Goal: Information Seeking & Learning: Learn about a topic

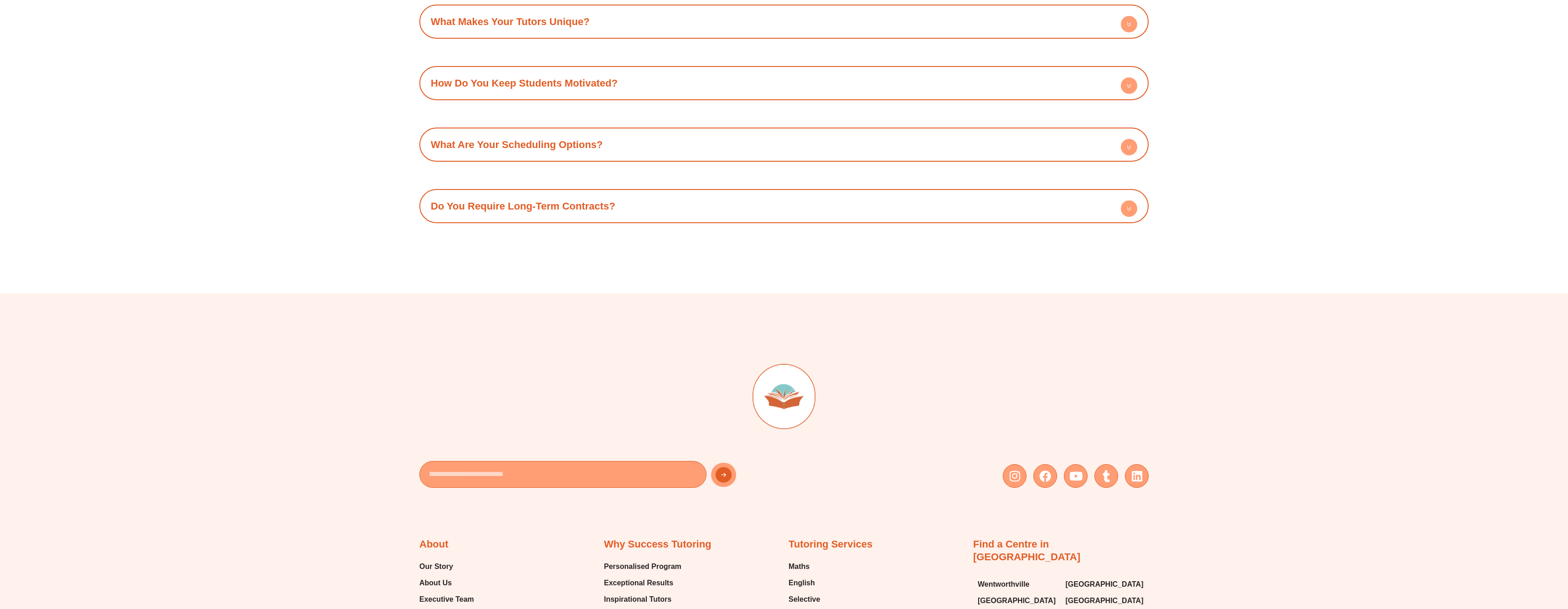
scroll to position [4412, 0]
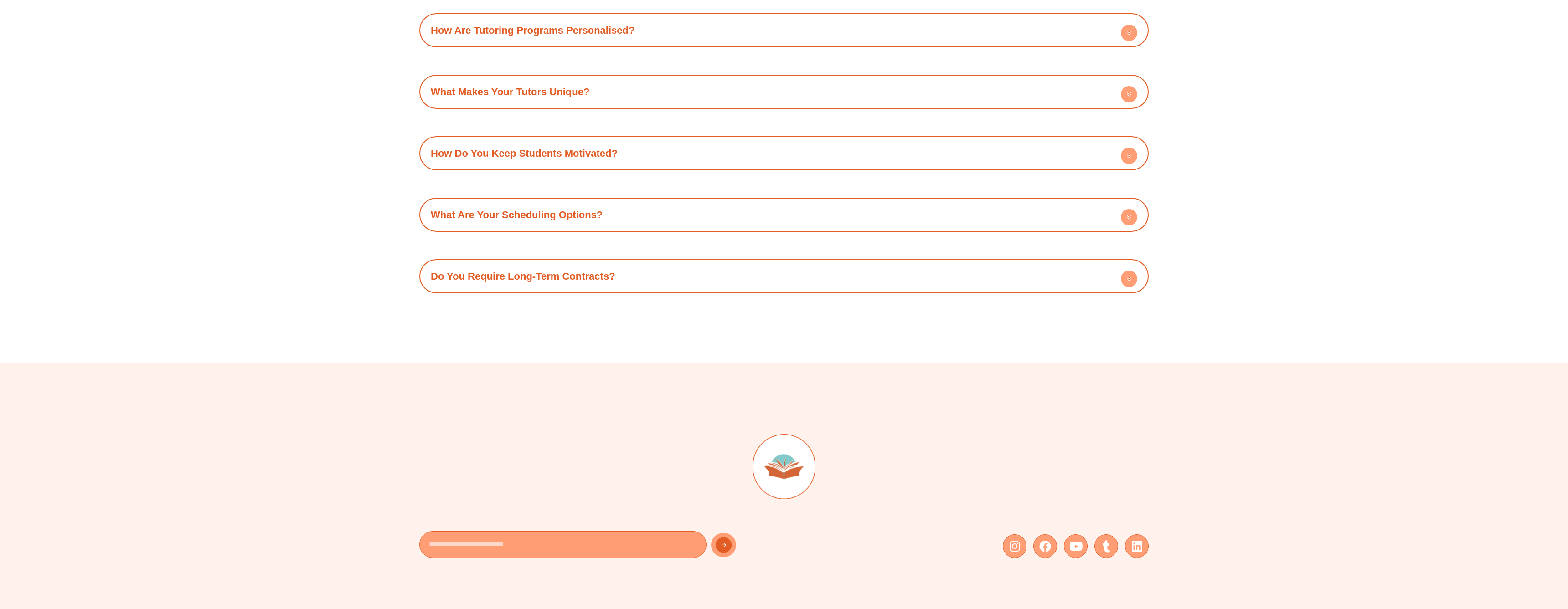
click at [695, 264] on div "Do You Require Long-Term Contracts?" at bounding box center [783, 276] width 720 height 25
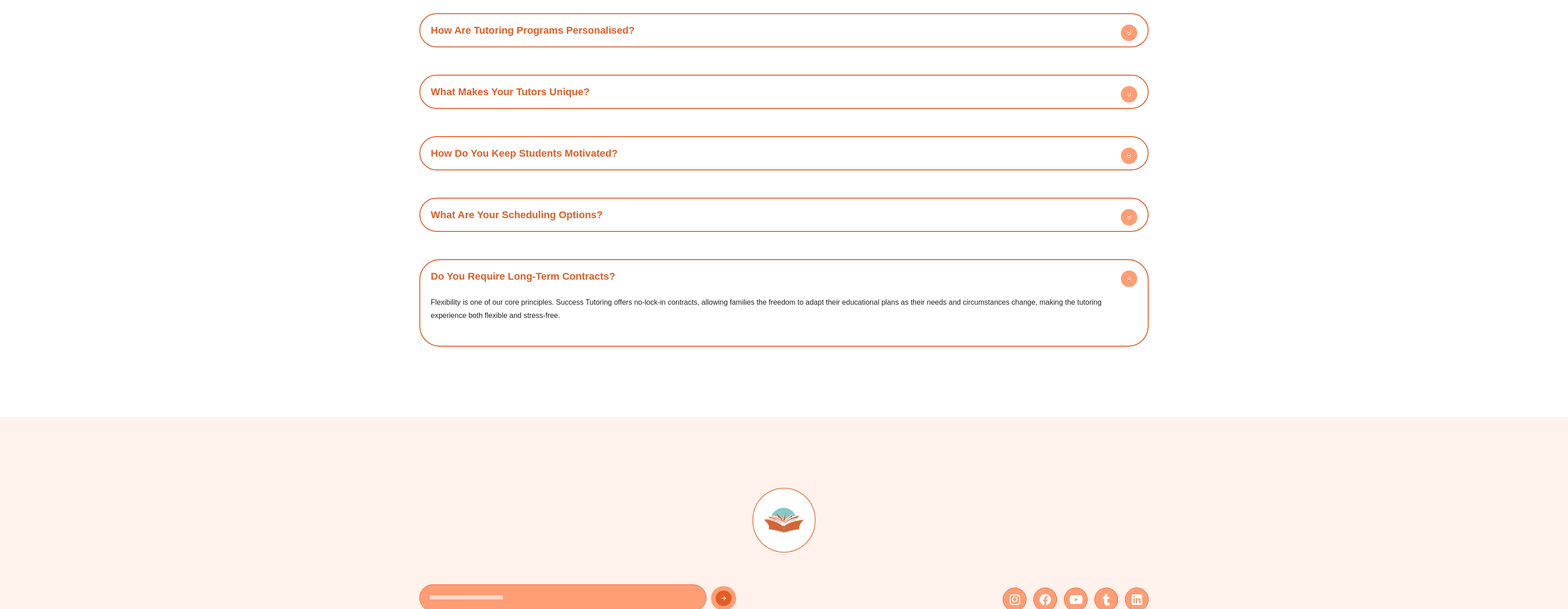
click at [683, 202] on div "What Are Your Scheduling Options?" at bounding box center [783, 214] width 720 height 25
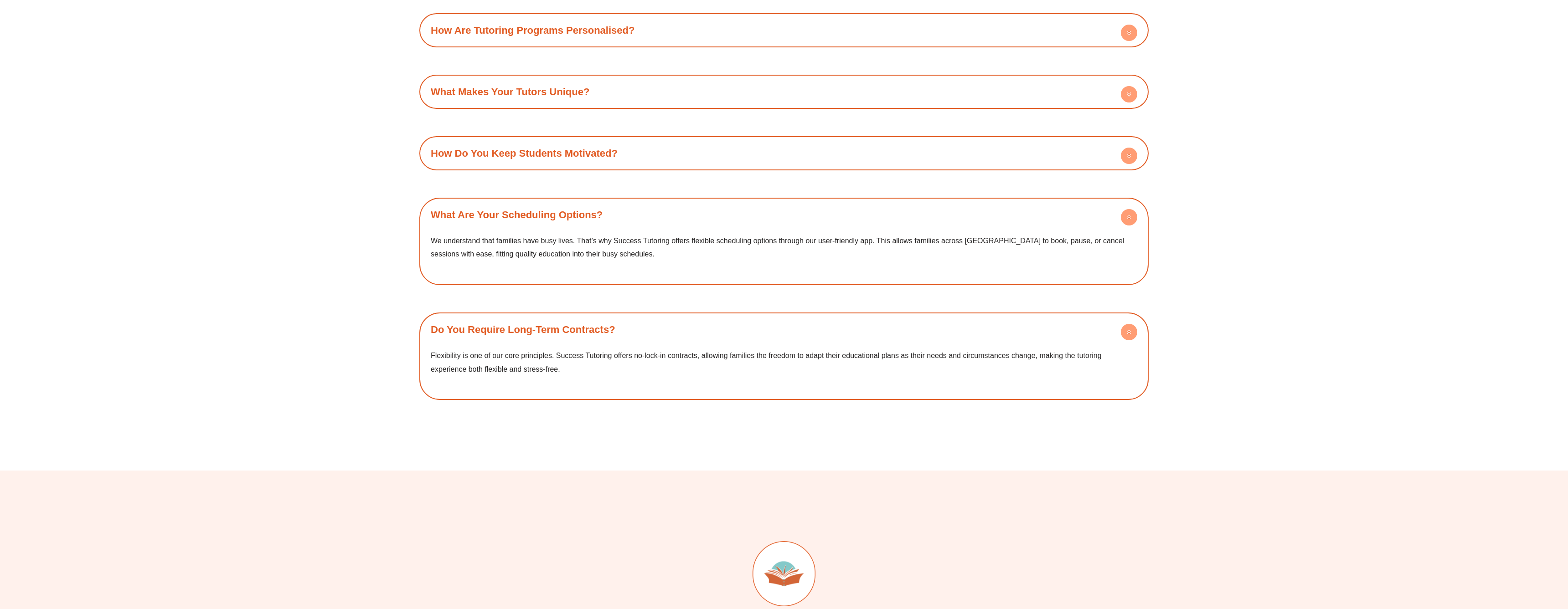
scroll to position [4393, 0]
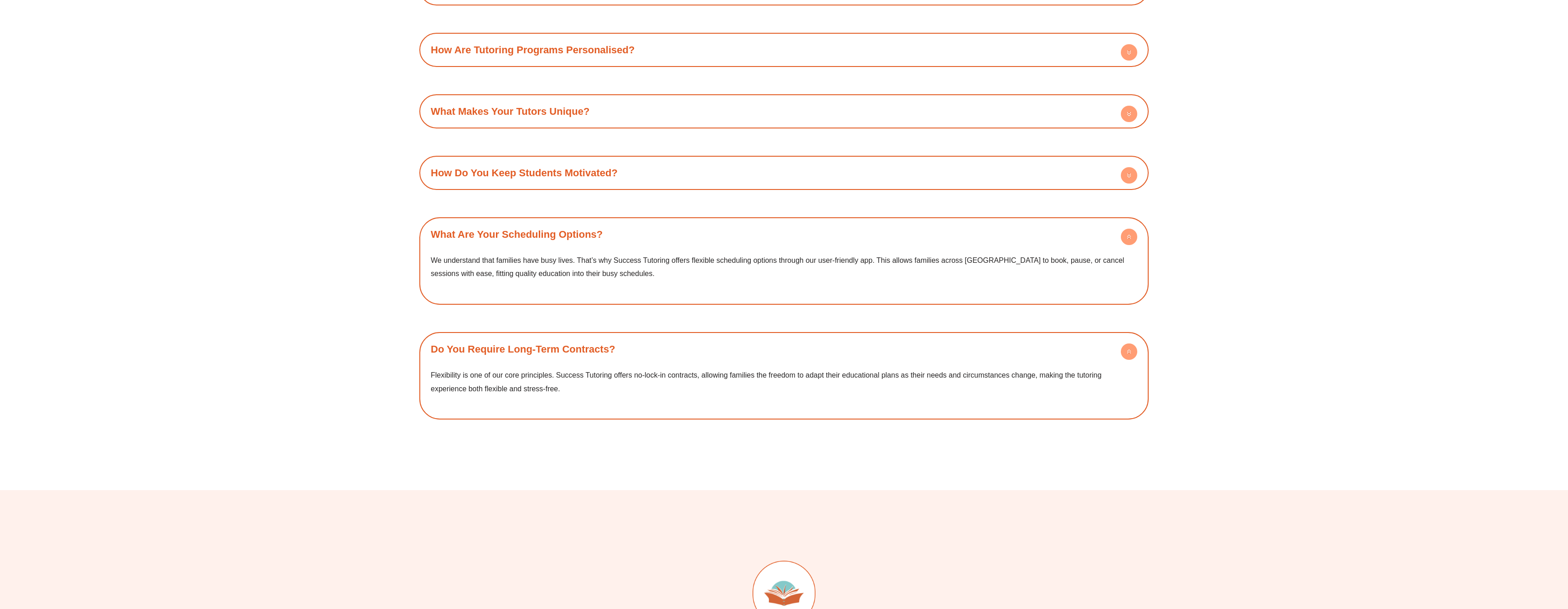
click at [679, 161] on div "How Do You Keep Students Motivated?" at bounding box center [783, 173] width 720 height 25
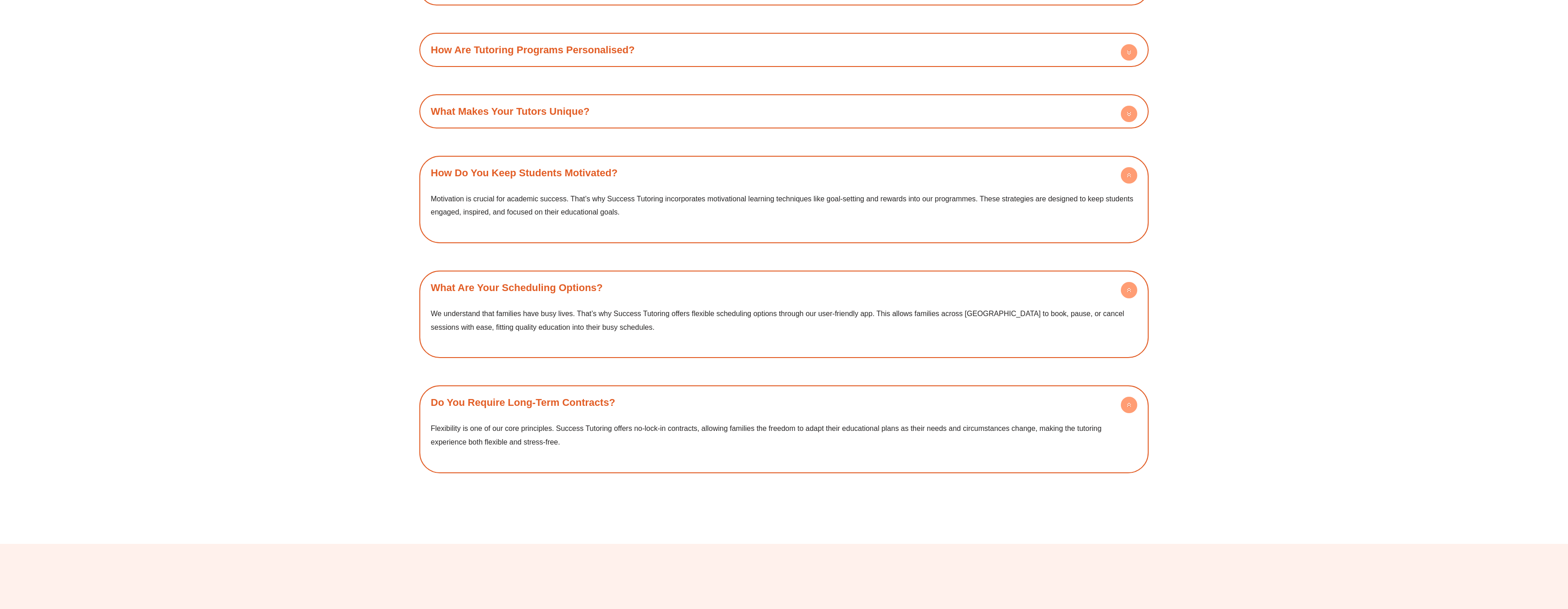
click at [692, 96] on div "What Makes Your Tutors Unique? Our tutors aren’t just tutors; they’re mentors. …" at bounding box center [784, 111] width 729 height 34
click at [693, 99] on div "What Makes Your Tutors Unique?" at bounding box center [783, 111] width 720 height 25
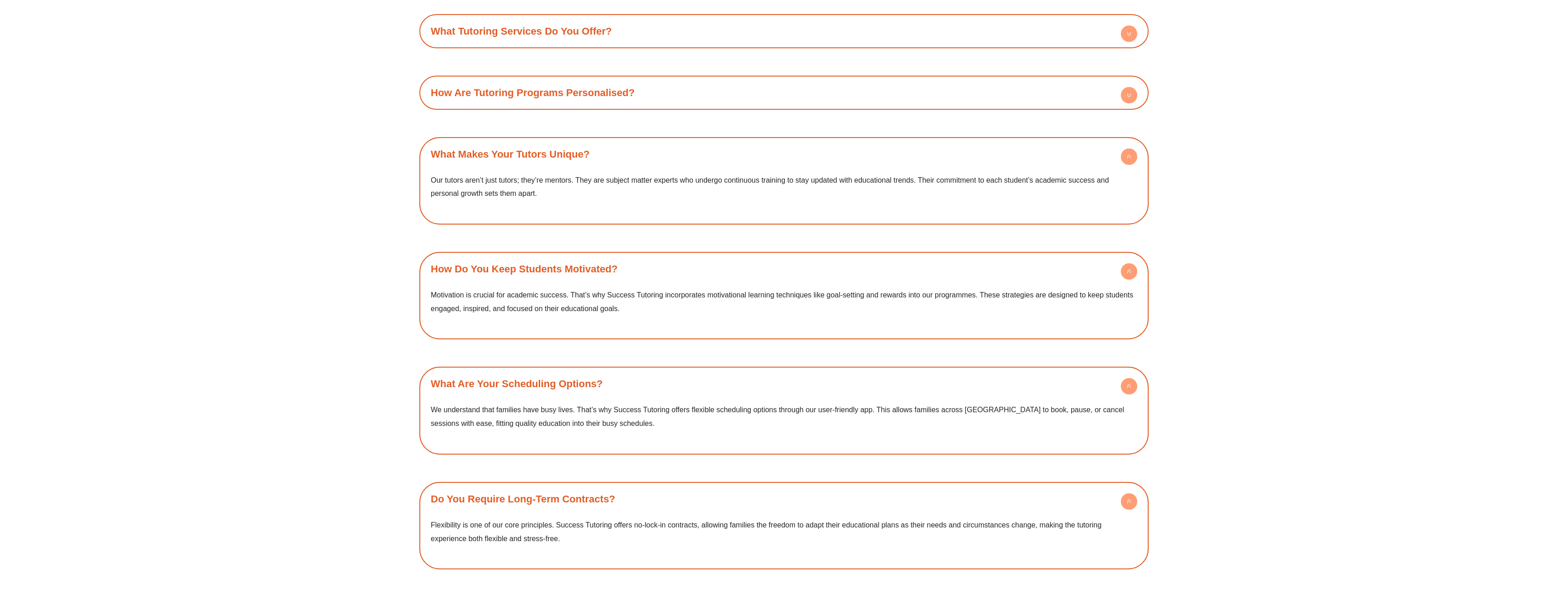
scroll to position [4346, 0]
click at [689, 84] on div "How Are Tutoring Programs Personalised?" at bounding box center [783, 96] width 720 height 25
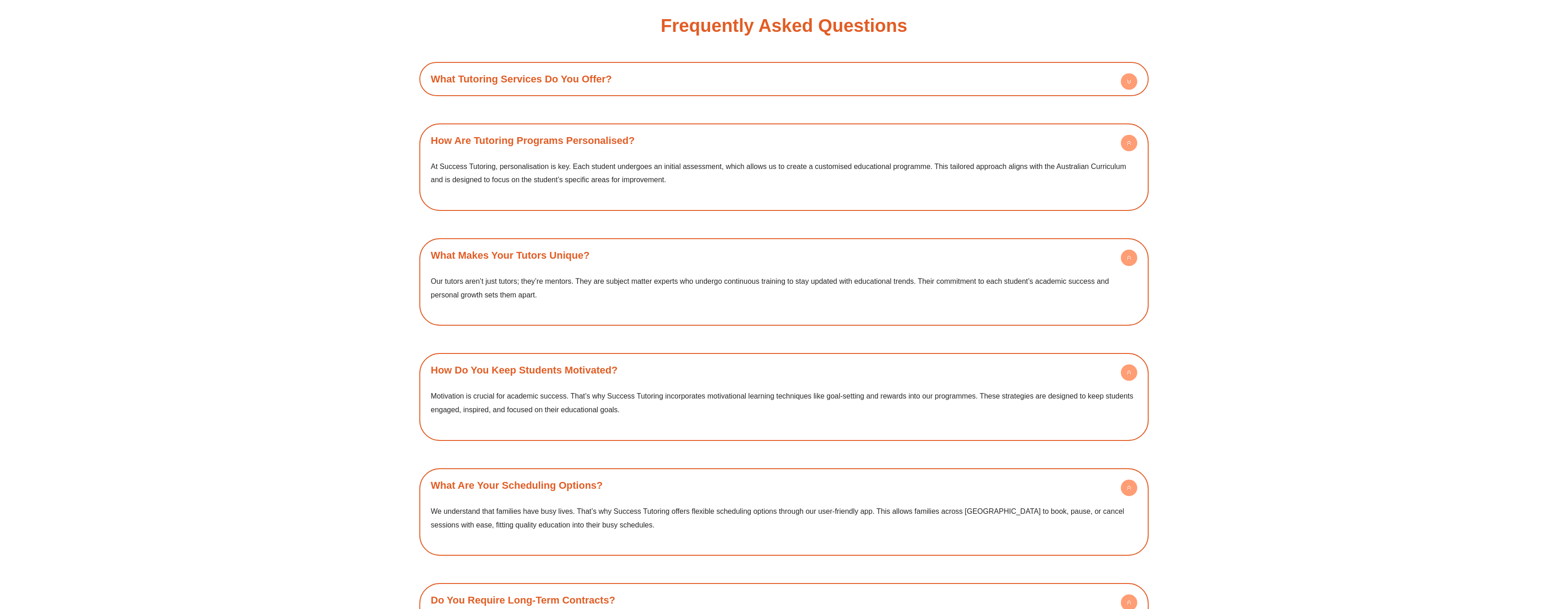
scroll to position [4300, 0]
click at [657, 68] on div "What Tutoring Services Do You Offer?" at bounding box center [783, 80] width 720 height 25
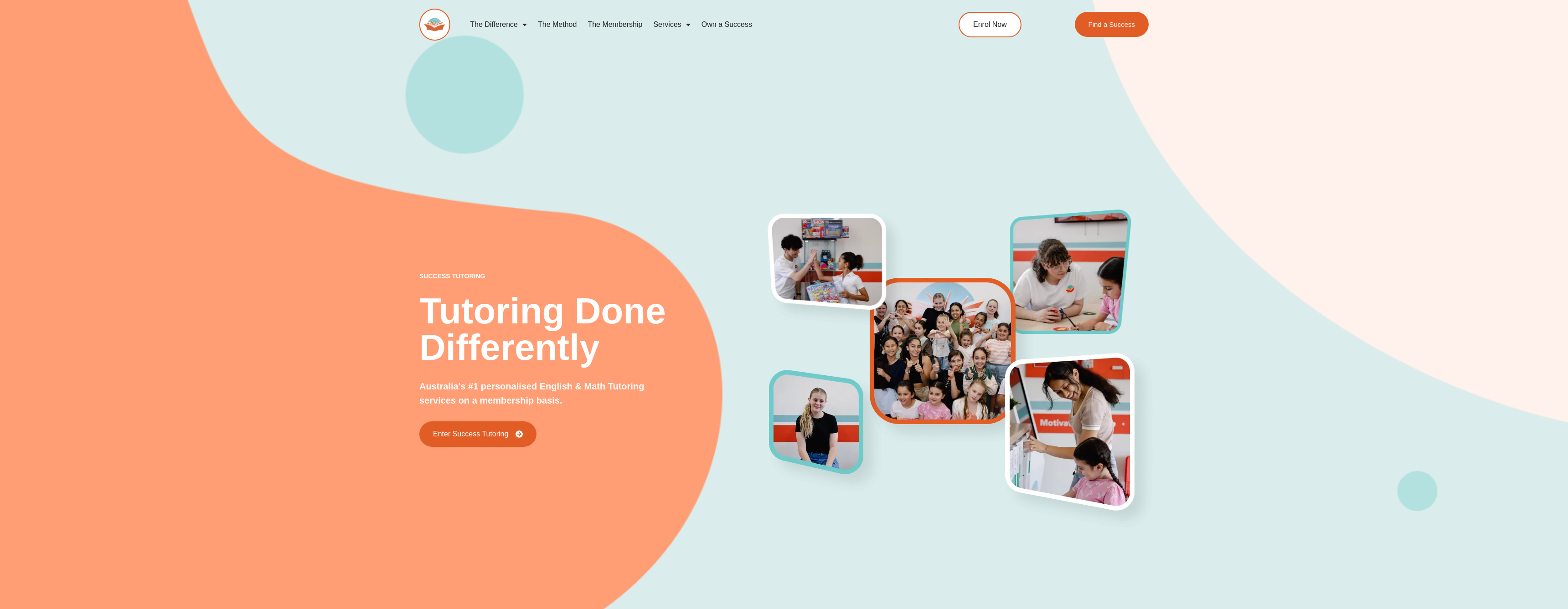
scroll to position [0, 0]
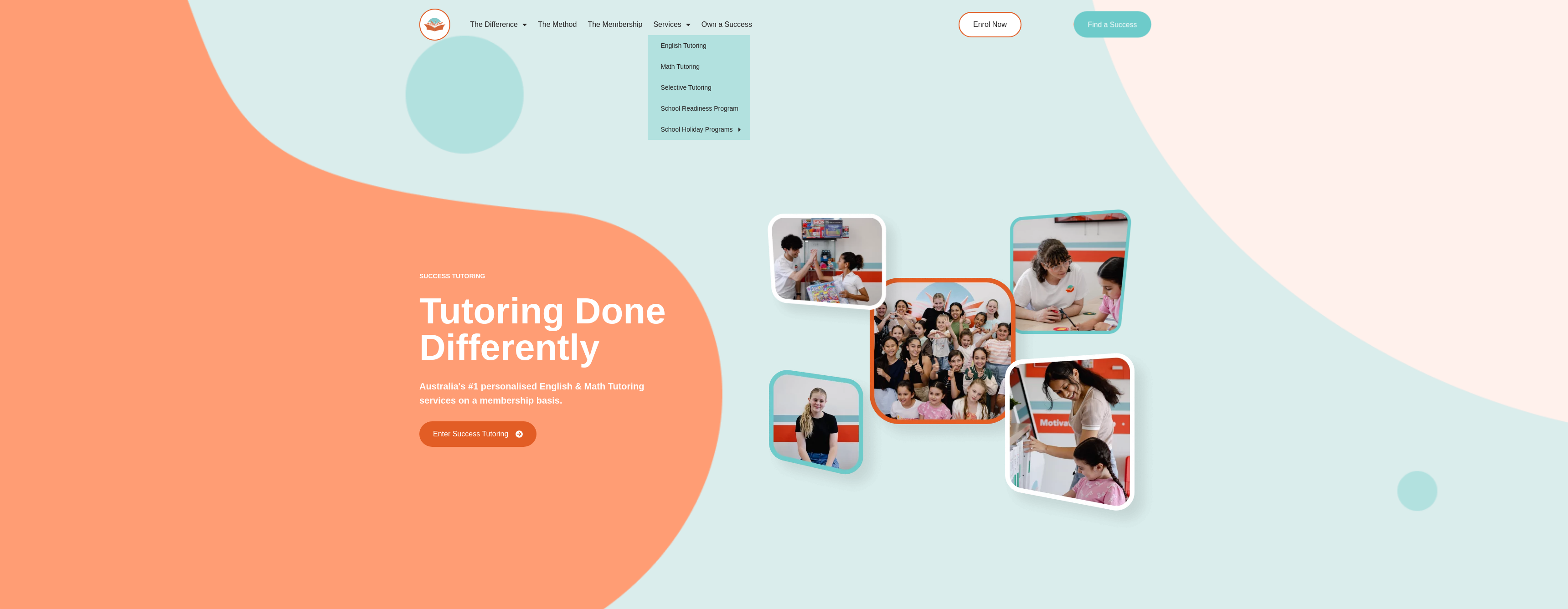
click at [1088, 13] on link "Find a Success" at bounding box center [1113, 24] width 78 height 26
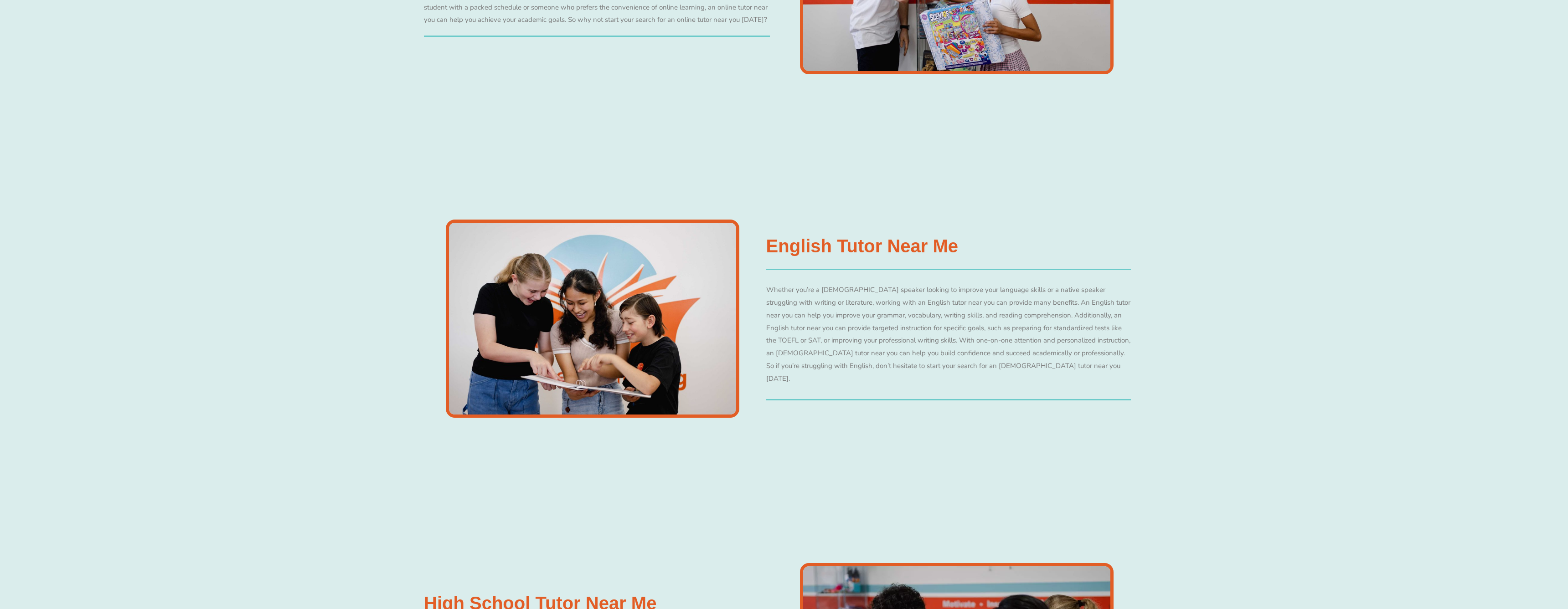
scroll to position [2556, 0]
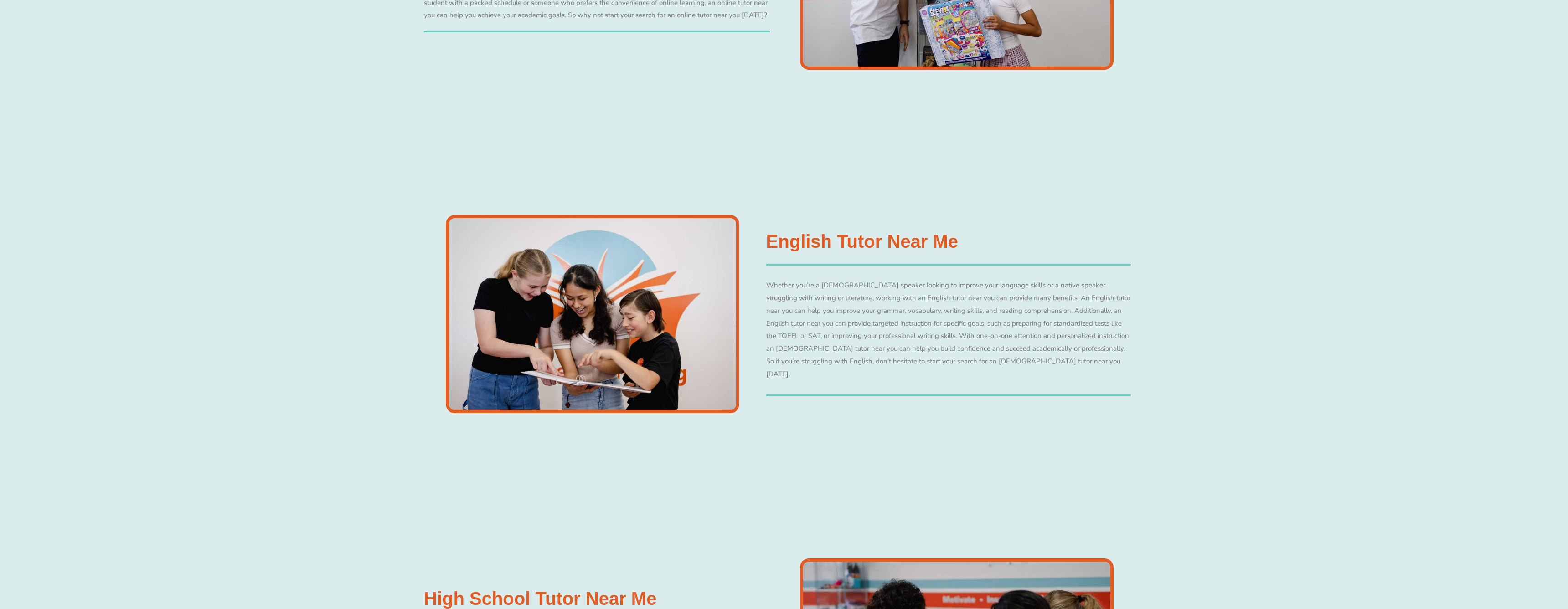
click at [939, 248] on h3 "English Tutor Near Me" at bounding box center [863, 242] width 192 height 18
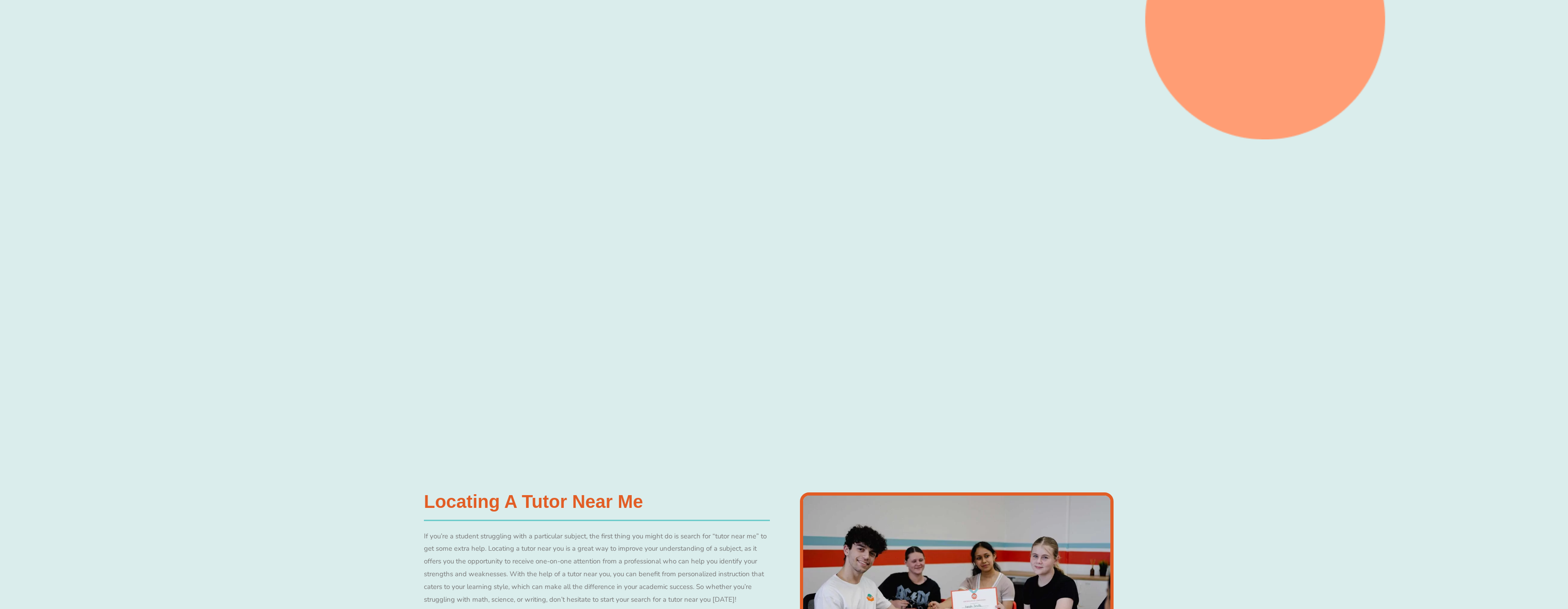
scroll to position [372, 0]
